Goal: Check status: Check status

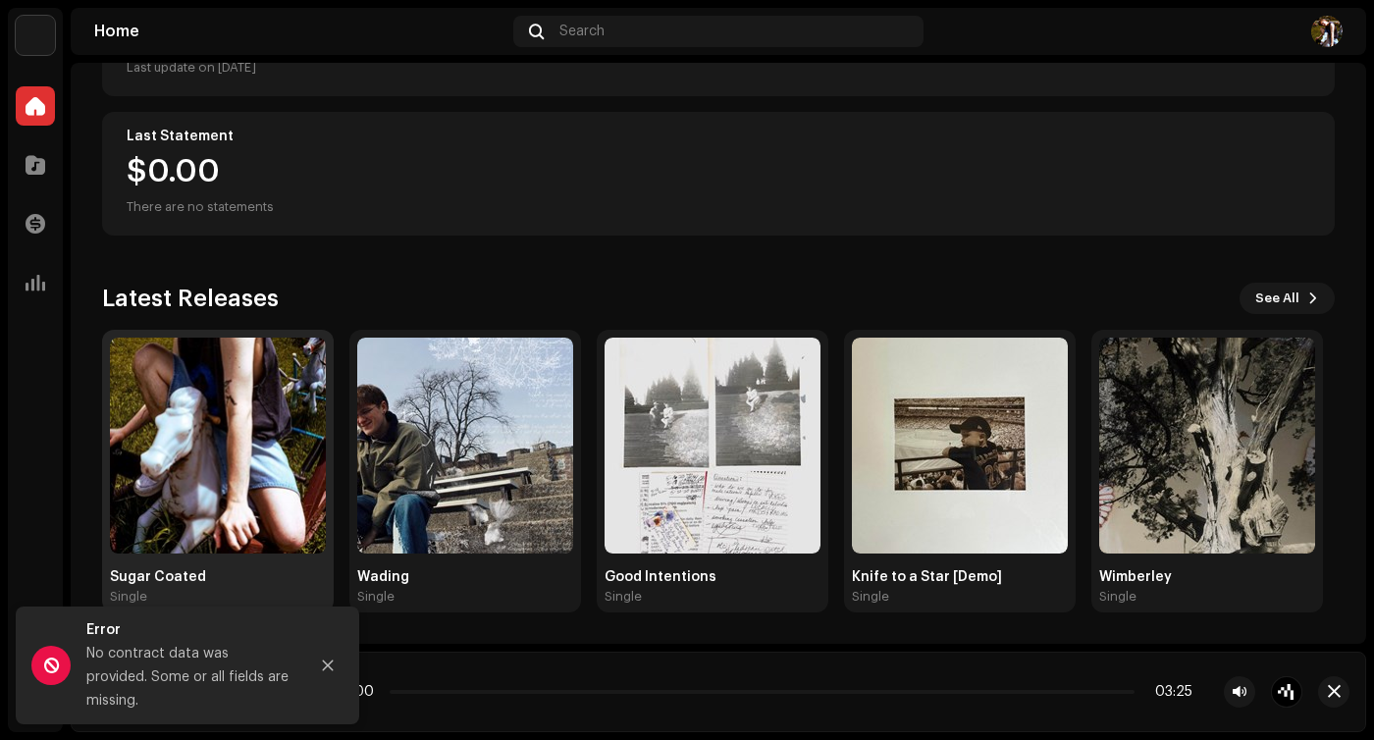
click at [199, 463] on img at bounding box center [218, 446] width 216 height 216
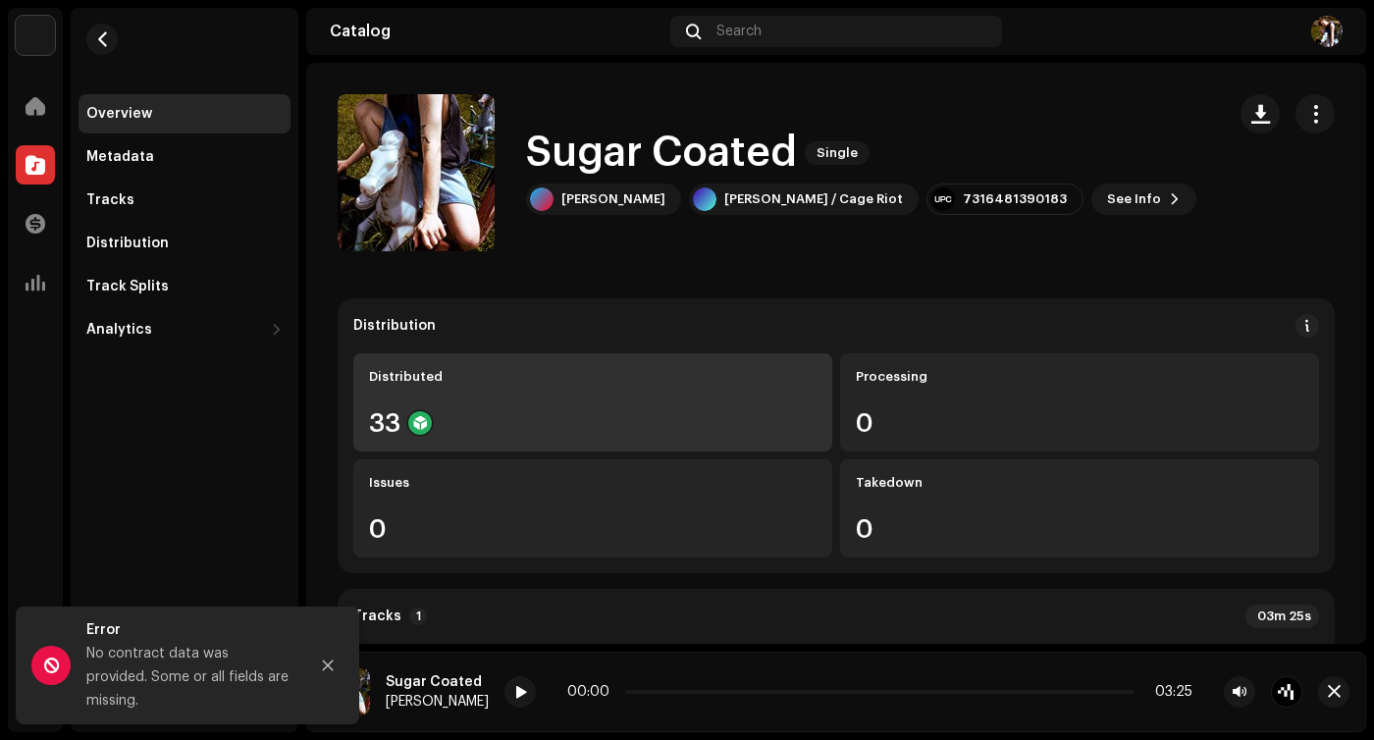
click at [585, 430] on div "33" at bounding box center [592, 423] width 447 height 26
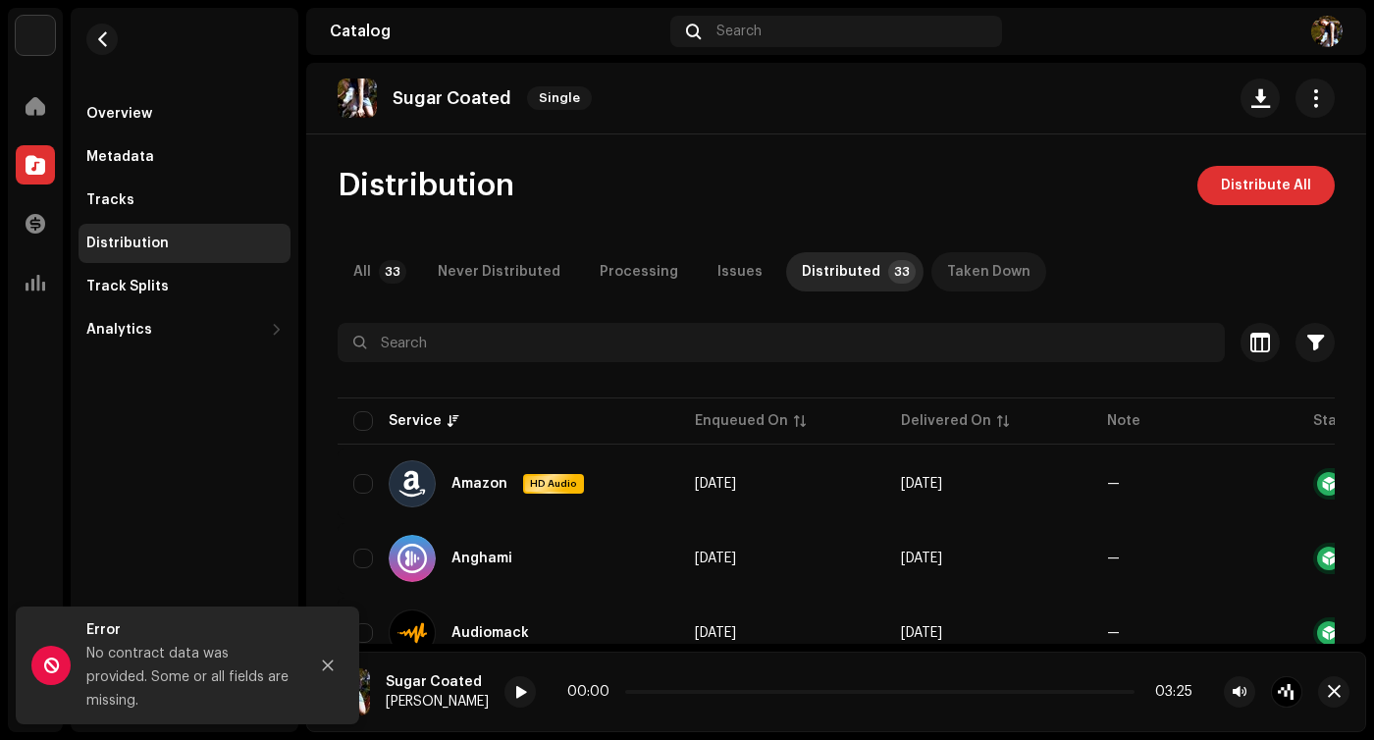
click at [947, 268] on div "Taken Down" at bounding box center [988, 271] width 83 height 39
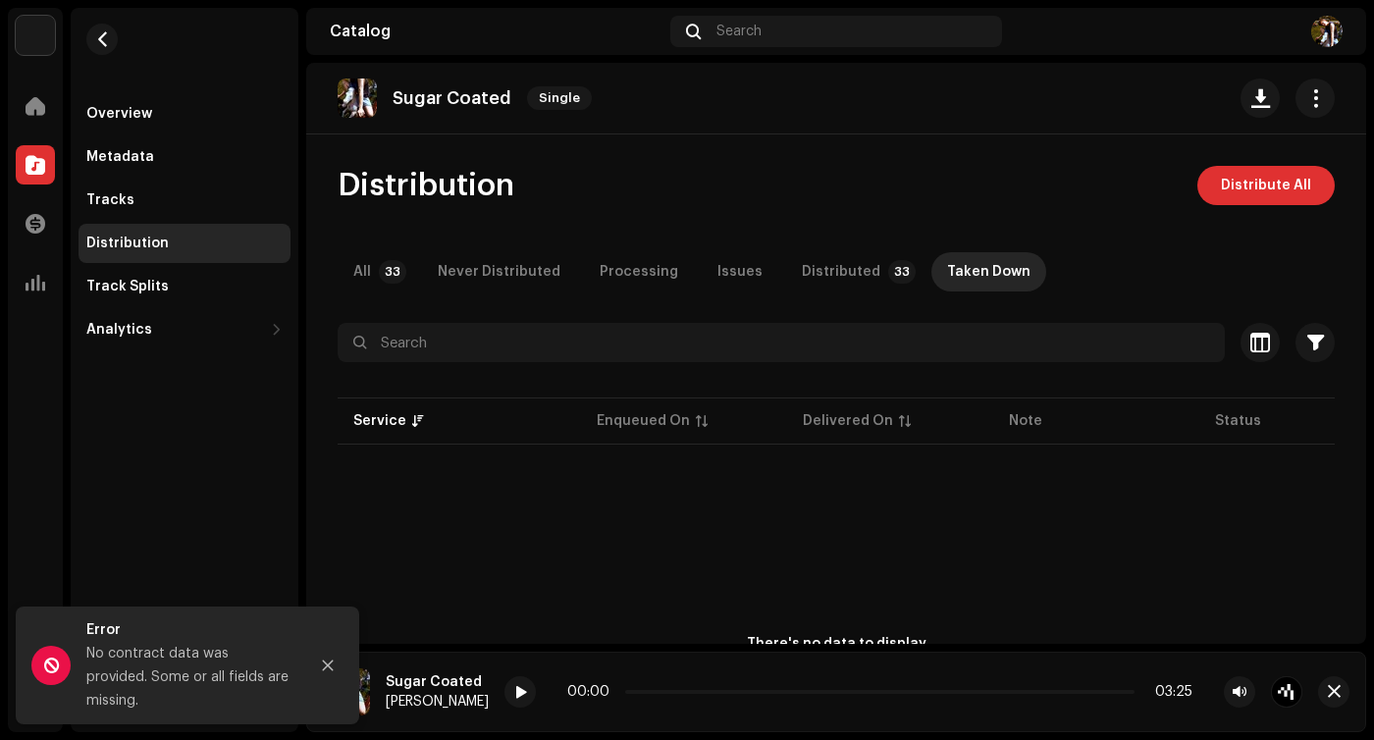
scroll to position [126, 0]
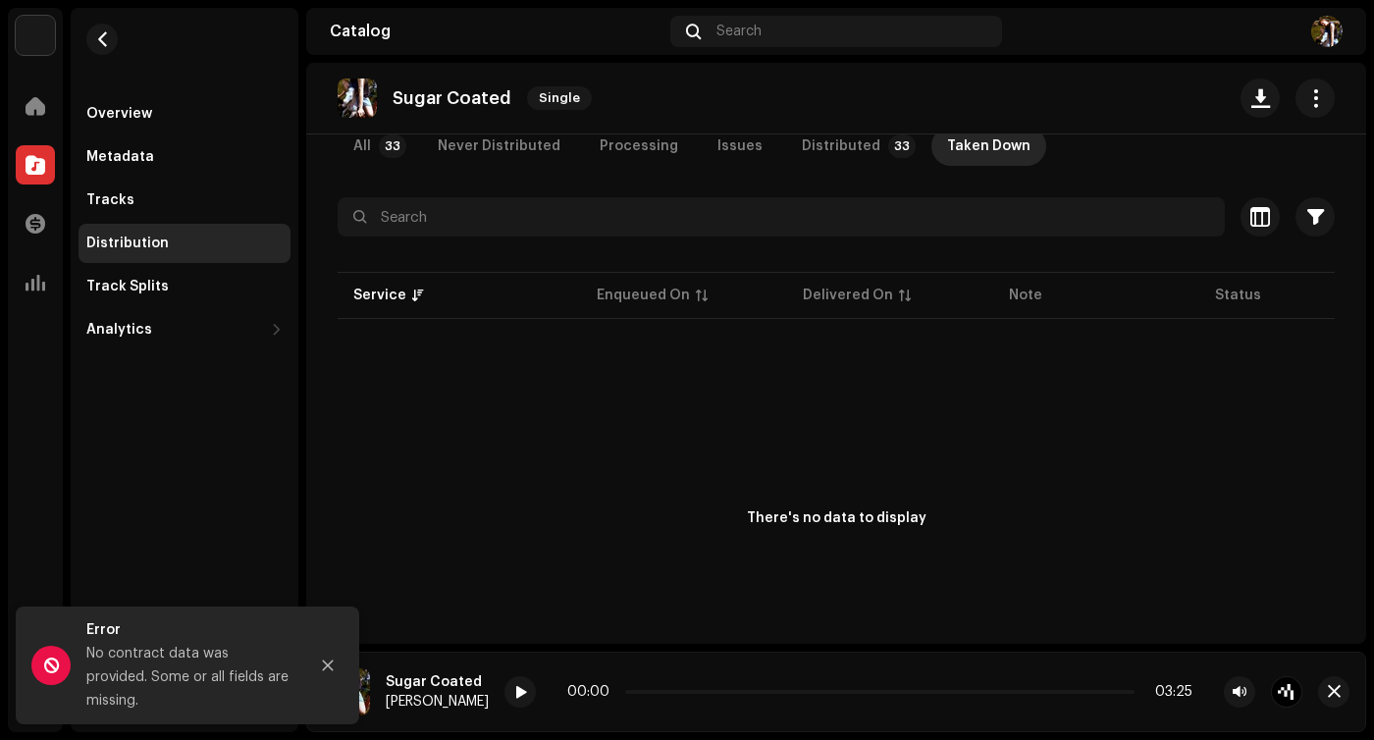
click at [847, 133] on div "Sugar Coated Single" at bounding box center [836, 99] width 1060 height 72
click at [837, 141] on div "Distributed" at bounding box center [841, 146] width 78 height 39
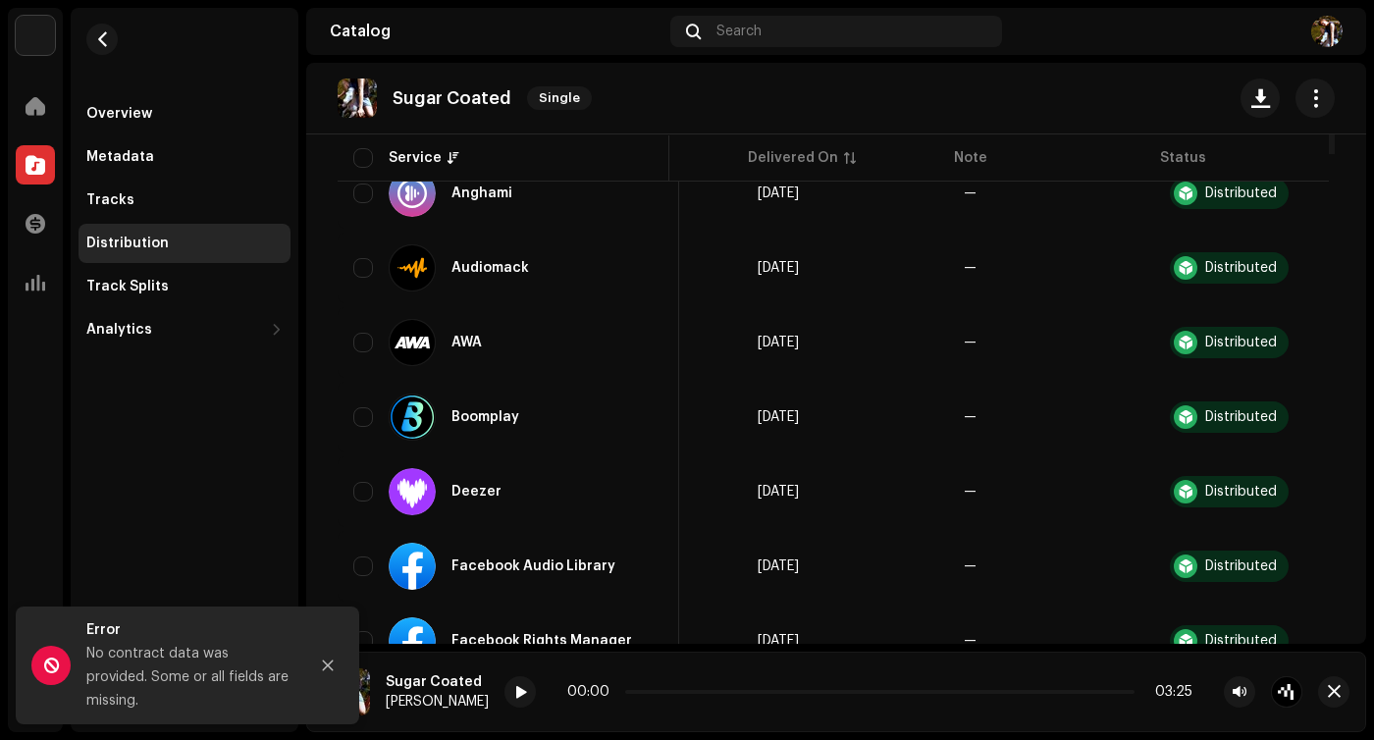
scroll to position [977, 0]
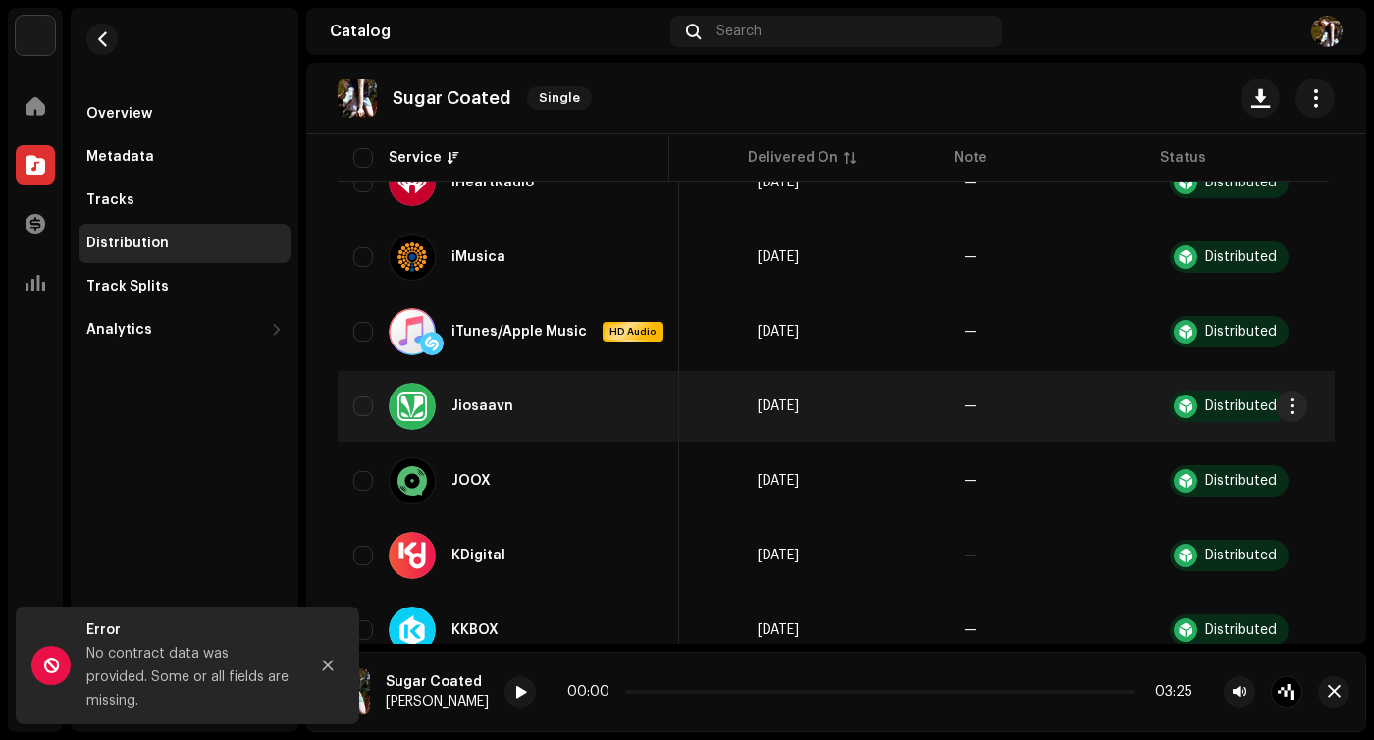
click at [1232, 404] on div "Distributed" at bounding box center [1241, 406] width 72 height 14
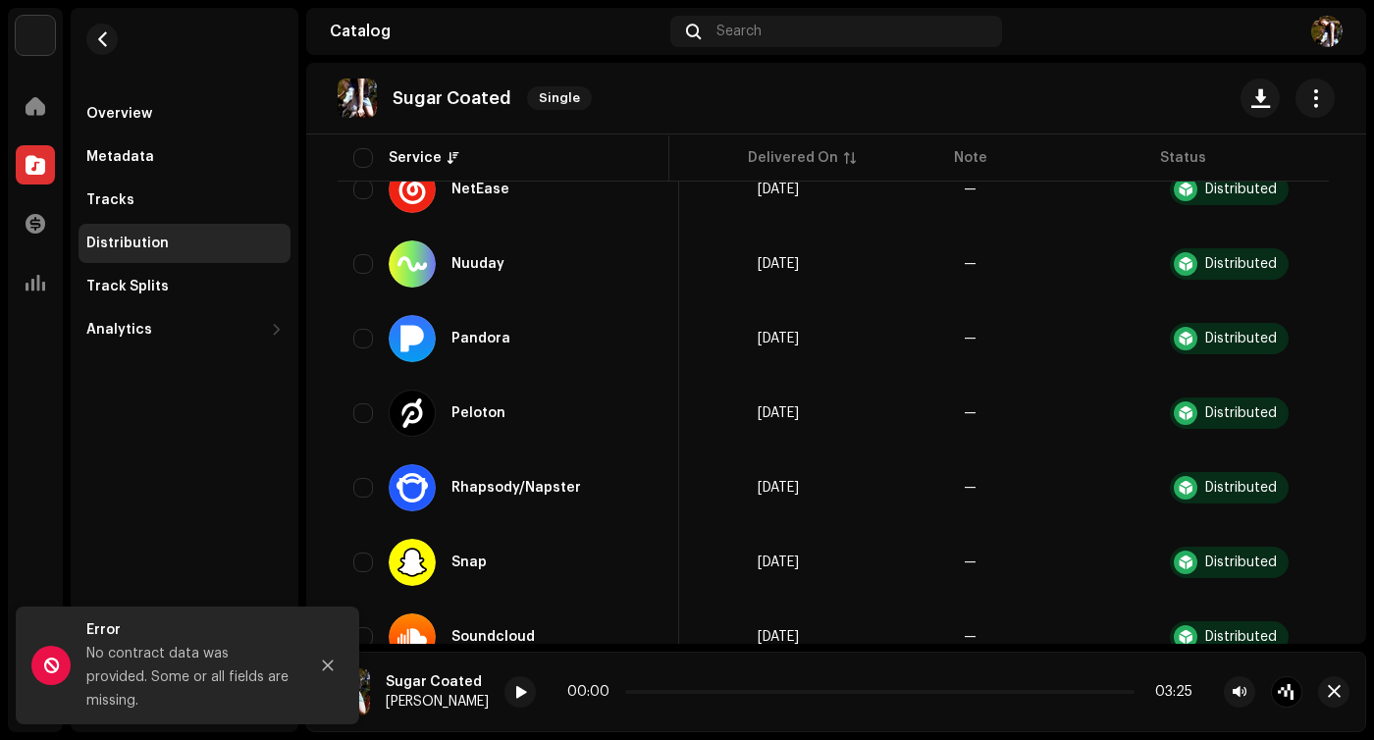
scroll to position [1771, 0]
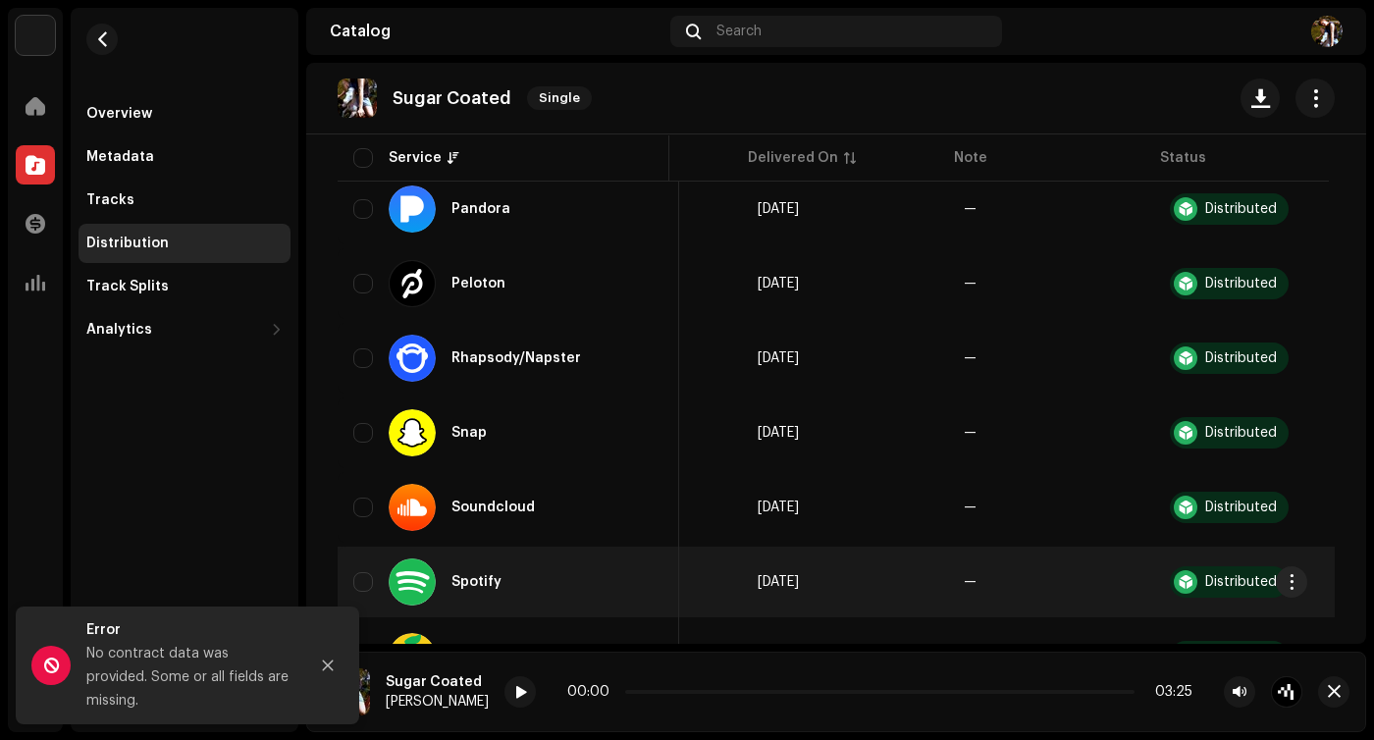
click at [1004, 592] on td "—" at bounding box center [1051, 582] width 206 height 71
click at [799, 577] on span "[DATE]" at bounding box center [777, 582] width 41 height 14
click at [550, 571] on div "Spotify" at bounding box center [508, 581] width 310 height 47
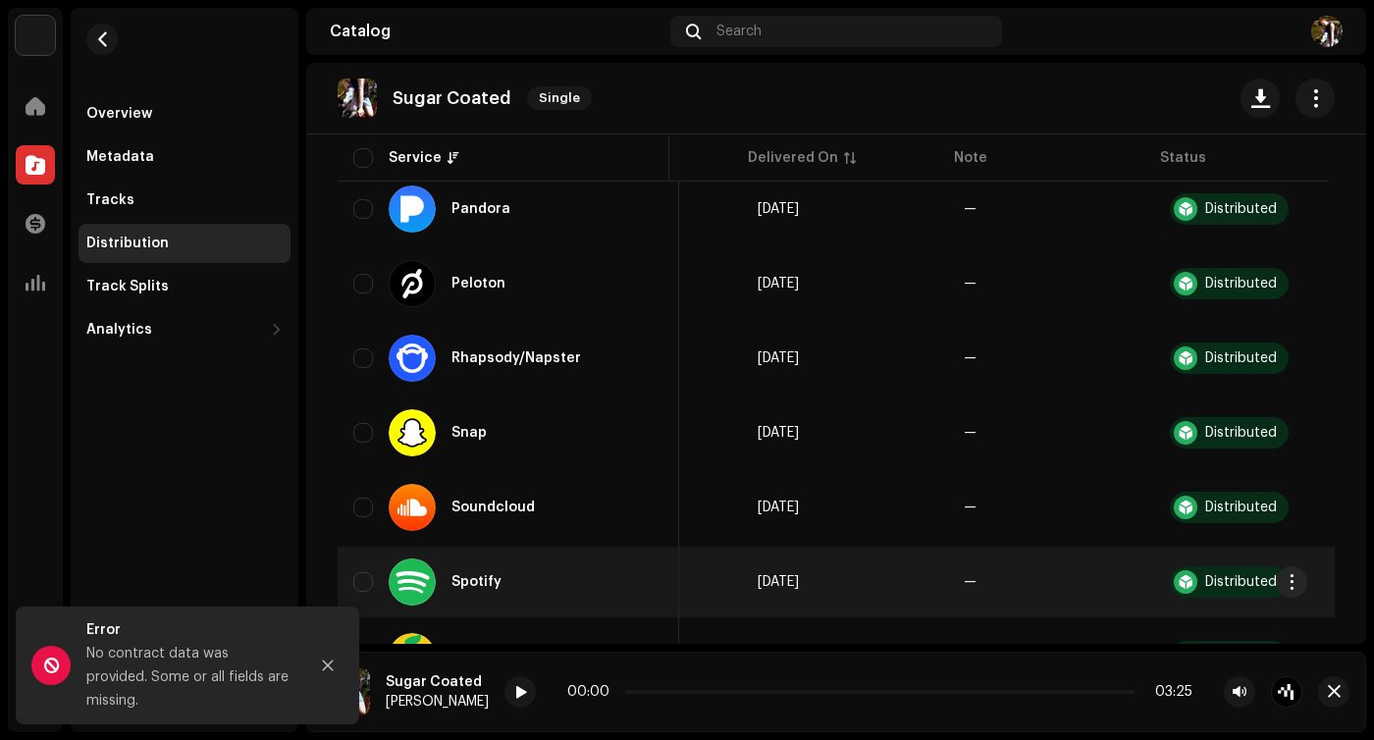
click at [469, 579] on div "Spotify" at bounding box center [476, 582] width 50 height 14
click at [1205, 575] on div "Distributed" at bounding box center [1241, 582] width 72 height 14
click at [1295, 579] on span "button" at bounding box center [1291, 582] width 15 height 16
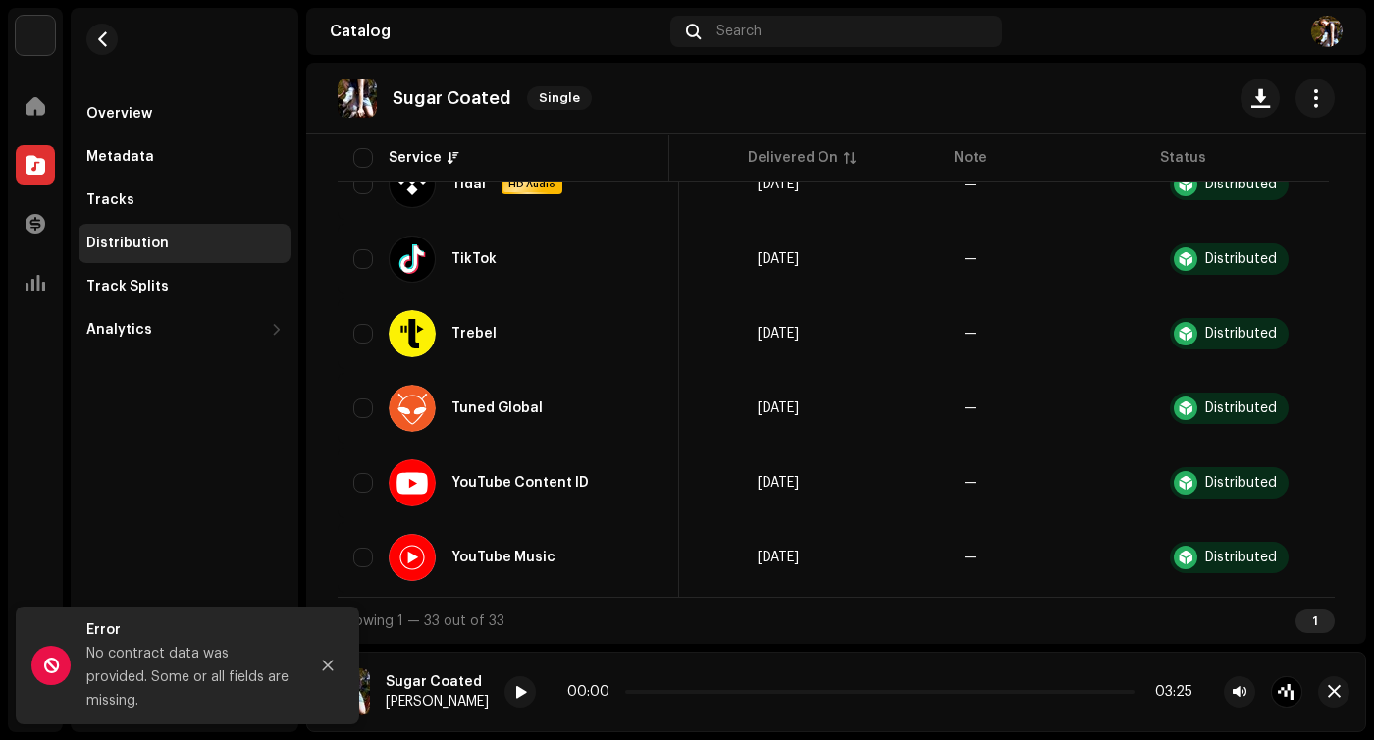
scroll to position [2324, 0]
